Goal: Contribute content: Add original content to the website for others to see

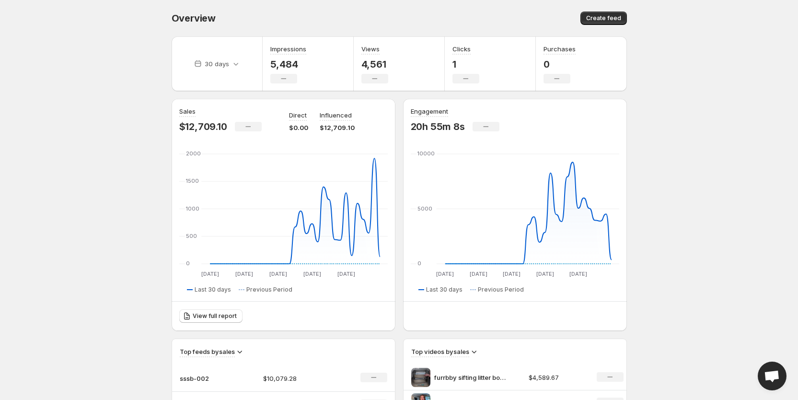
scroll to position [144, 0]
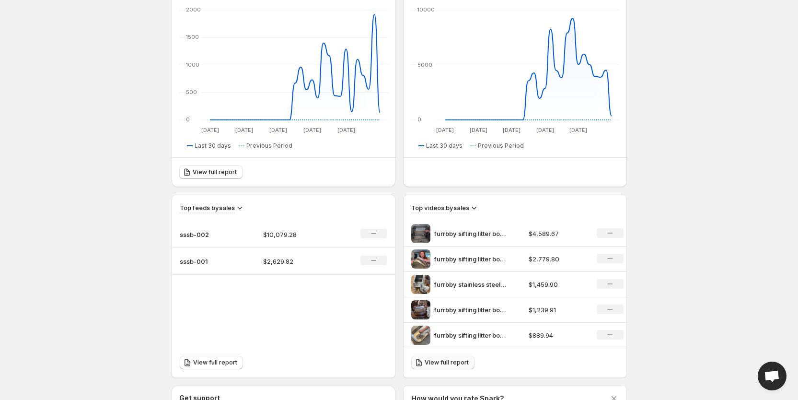
click at [453, 364] on span "View full report" at bounding box center [447, 363] width 44 height 8
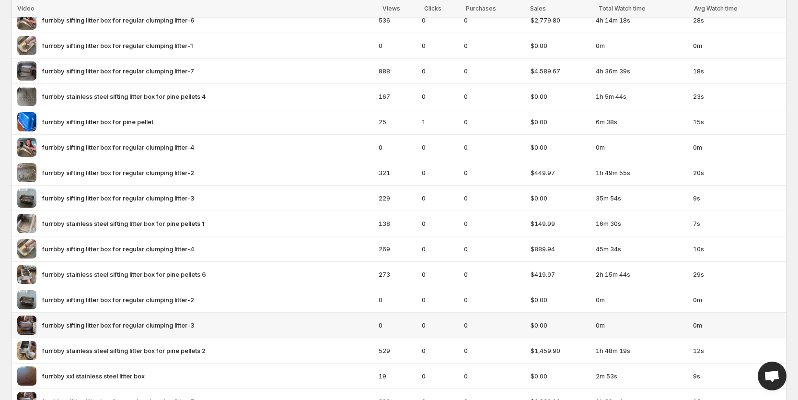
scroll to position [110, 0]
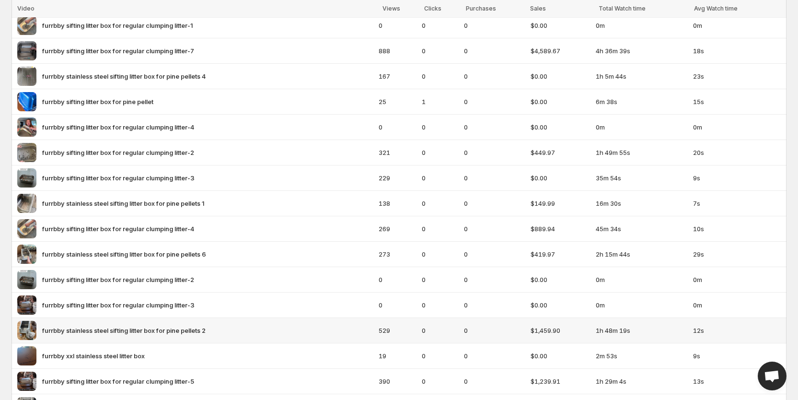
click at [36, 327] on img at bounding box center [26, 330] width 19 height 19
click at [25, 331] on img at bounding box center [26, 330] width 19 height 19
click at [70, 331] on span "furrbby stainless steel sifting litter box for pine pellets 2" at bounding box center [124, 331] width 164 height 10
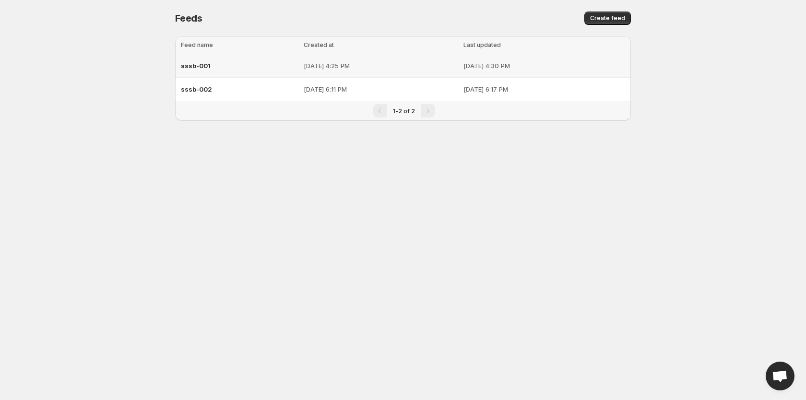
click at [197, 66] on span "sssb-001" at bounding box center [196, 66] width 30 height 8
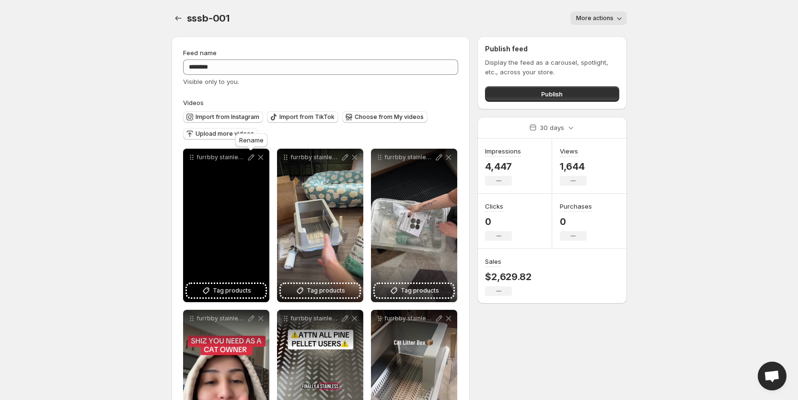
click at [250, 158] on icon at bounding box center [251, 157] width 10 height 10
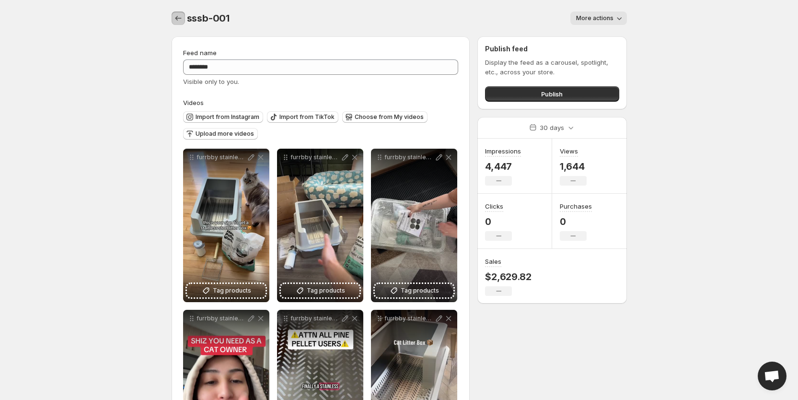
click at [179, 16] on icon "Settings" at bounding box center [179, 18] width 10 height 10
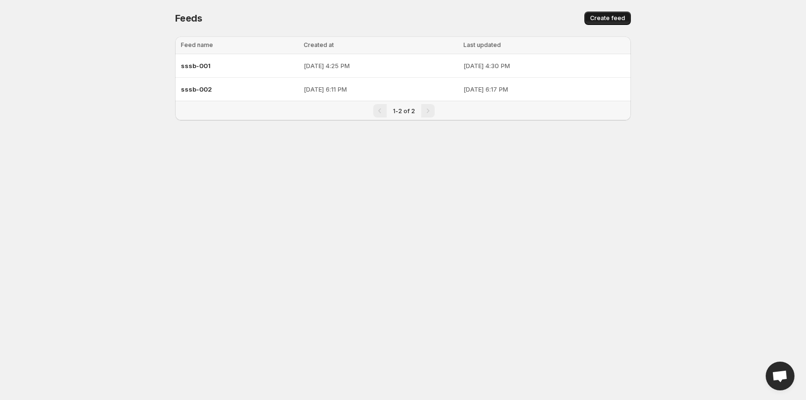
click at [609, 20] on span "Create feed" at bounding box center [607, 18] width 35 height 8
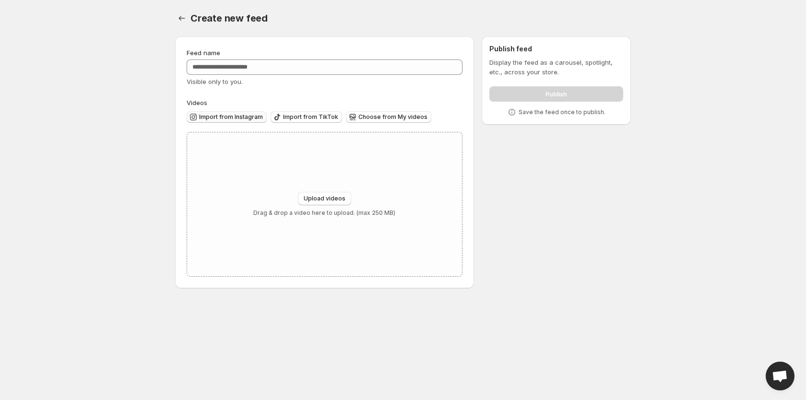
click at [222, 117] on span "Import from Instagram" at bounding box center [231, 117] width 64 height 8
click at [387, 115] on span "Choose from My videos" at bounding box center [392, 117] width 69 height 8
click at [326, 200] on span "Upload videos" at bounding box center [325, 199] width 42 height 8
type input "**********"
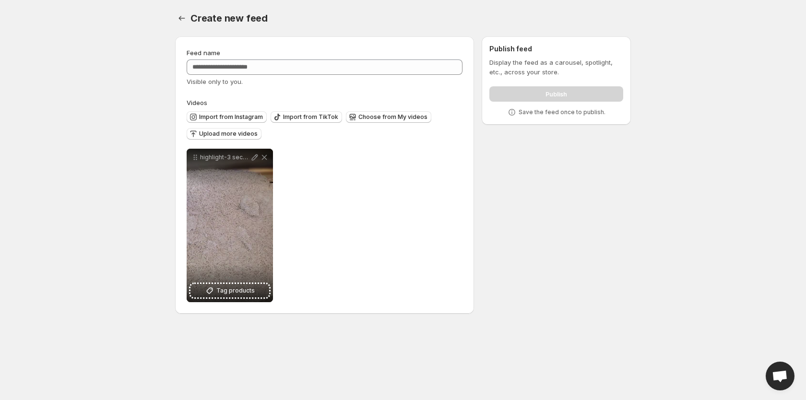
click at [110, 152] on body "**********" at bounding box center [403, 200] width 806 height 400
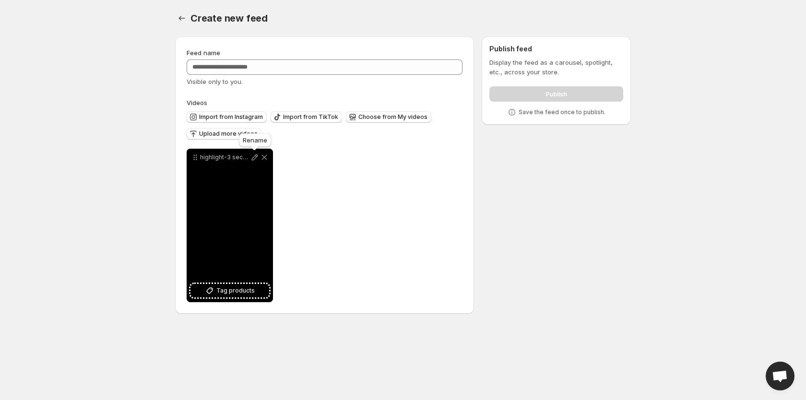
click at [253, 154] on icon at bounding box center [255, 157] width 10 height 10
click at [240, 284] on button "Tag products" at bounding box center [229, 290] width 79 height 13
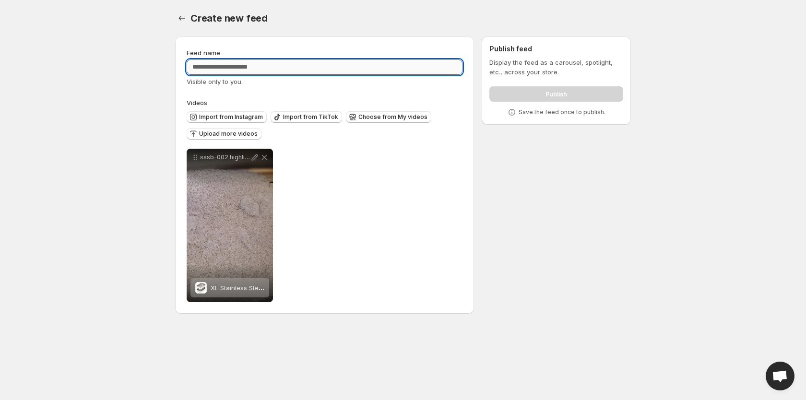
click at [243, 71] on input "Feed name" at bounding box center [325, 66] width 276 height 15
type input "**********"
click at [413, 244] on div "**********" at bounding box center [325, 225] width 276 height 153
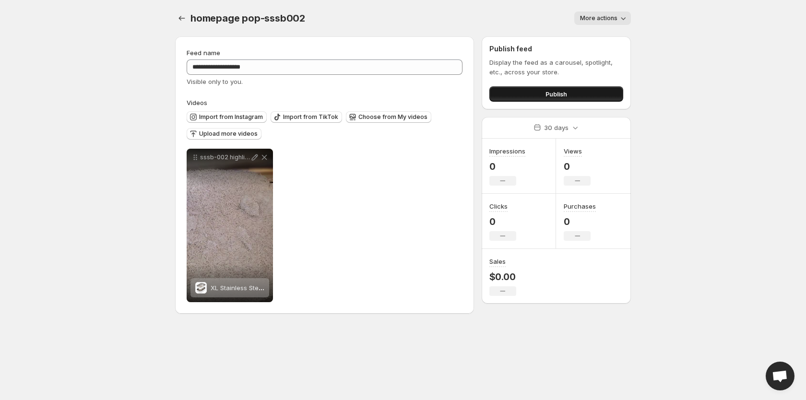
click at [532, 97] on button "Publish" at bounding box center [556, 93] width 134 height 15
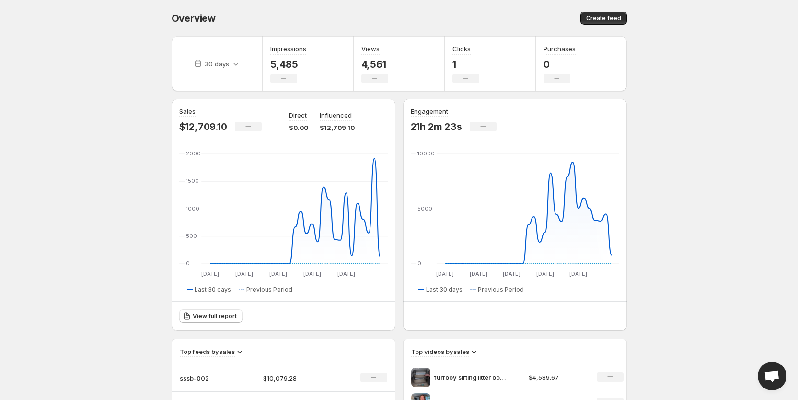
click at [106, 137] on body "Home Feeds Videos Subscription Settings Overview. This page is ready Overview C…" at bounding box center [399, 200] width 798 height 400
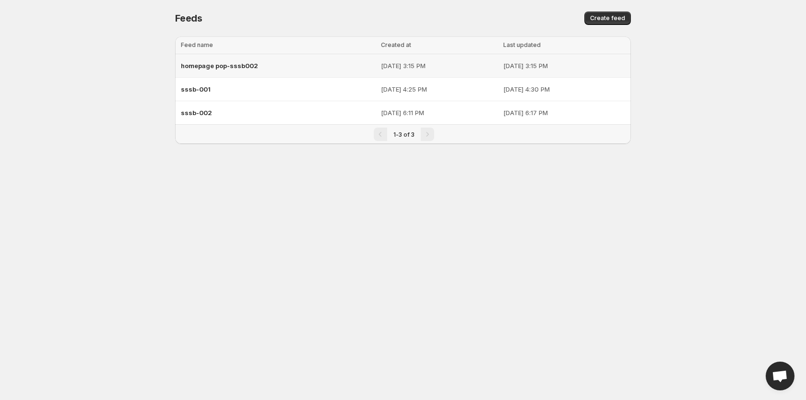
click at [220, 66] on span "homepage pop-sssb002" at bounding box center [219, 66] width 77 height 8
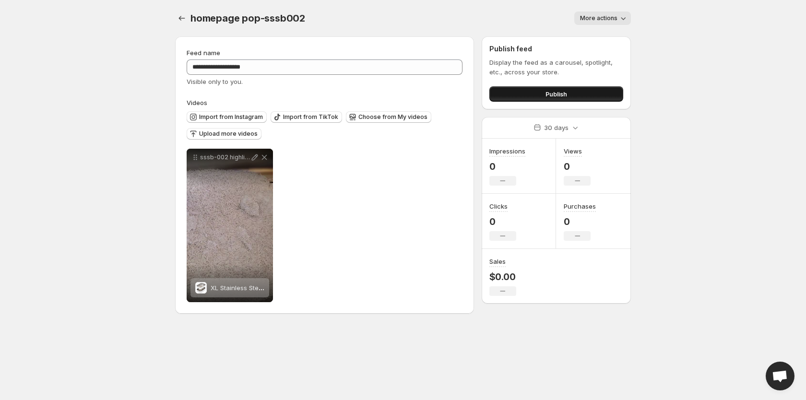
click at [549, 93] on span "Publish" at bounding box center [556, 94] width 22 height 10
